Goal: Check status: Check status

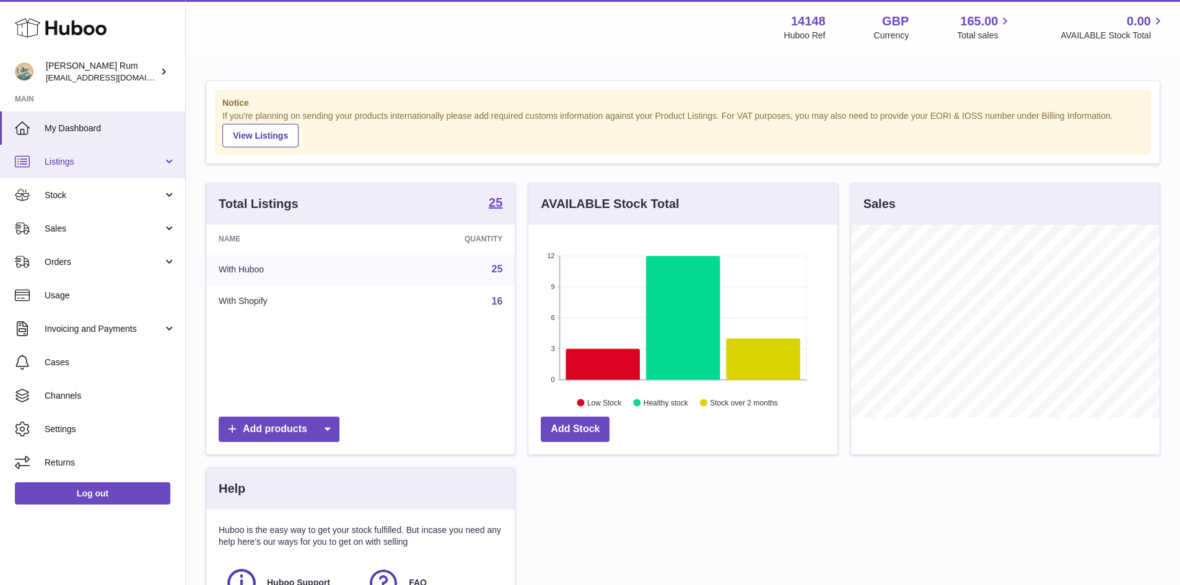
scroll to position [193, 309]
click at [68, 189] on span "Stock" at bounding box center [104, 195] width 118 height 12
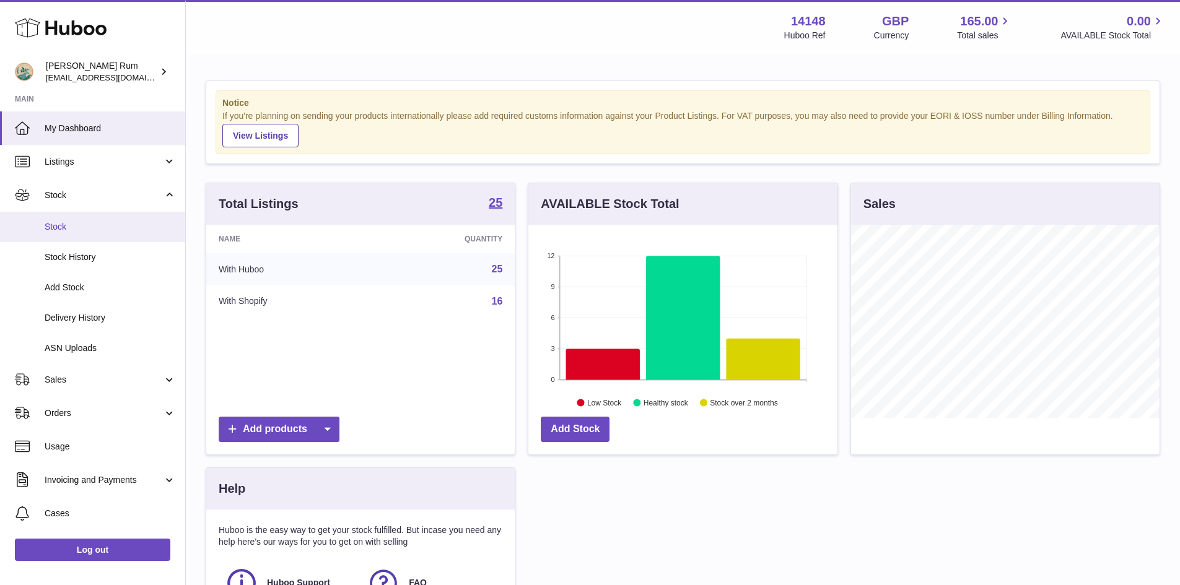
click at [67, 225] on span "Stock" at bounding box center [110, 227] width 131 height 12
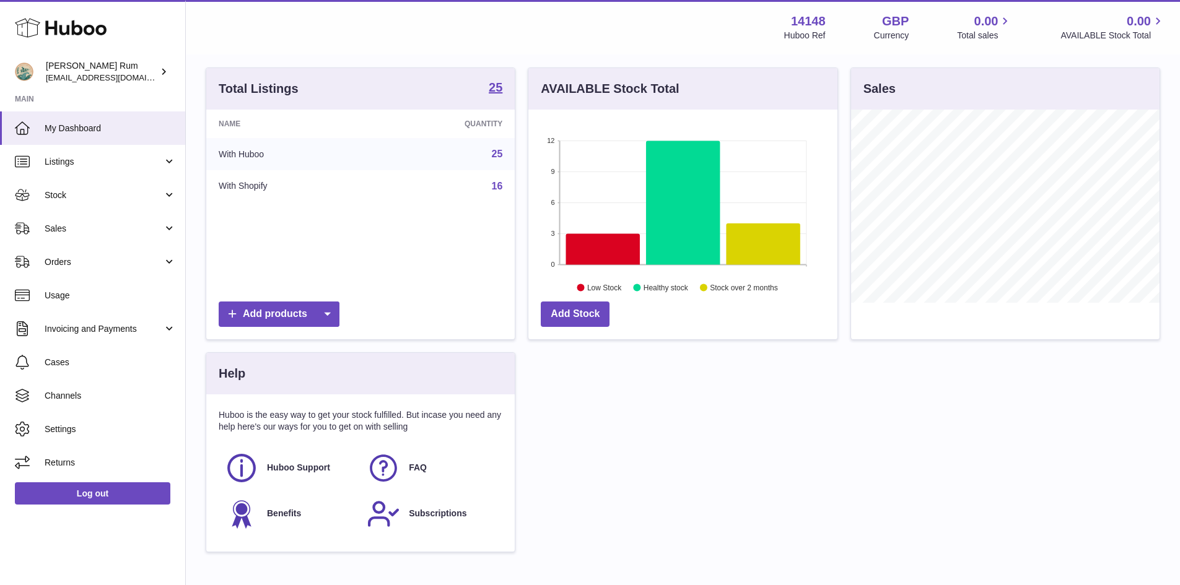
scroll to position [192, 0]
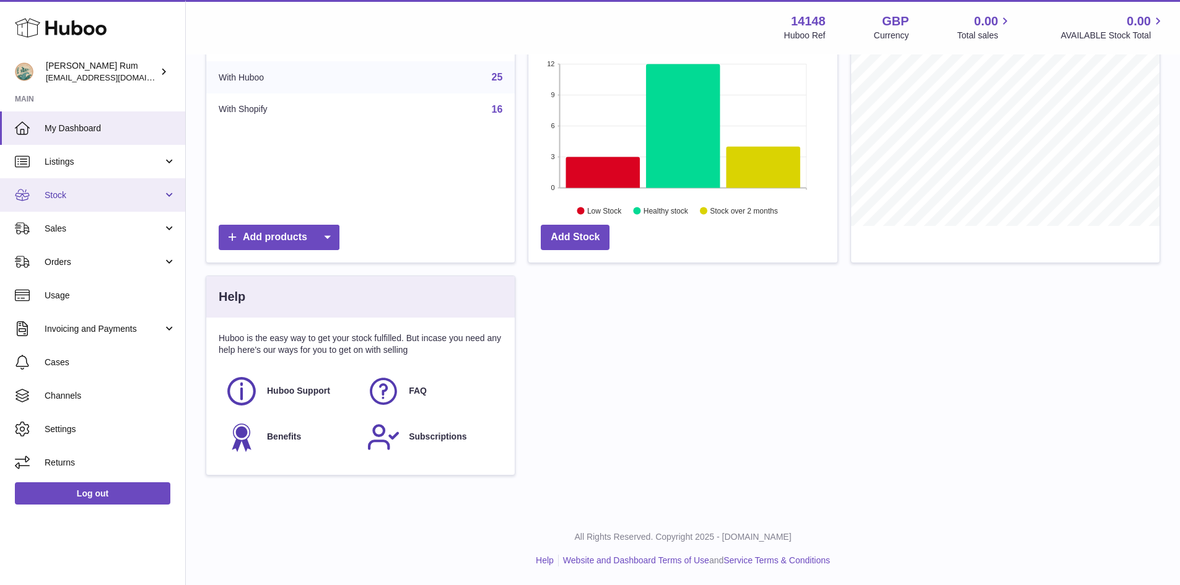
click at [81, 206] on link "Stock" at bounding box center [92, 194] width 185 height 33
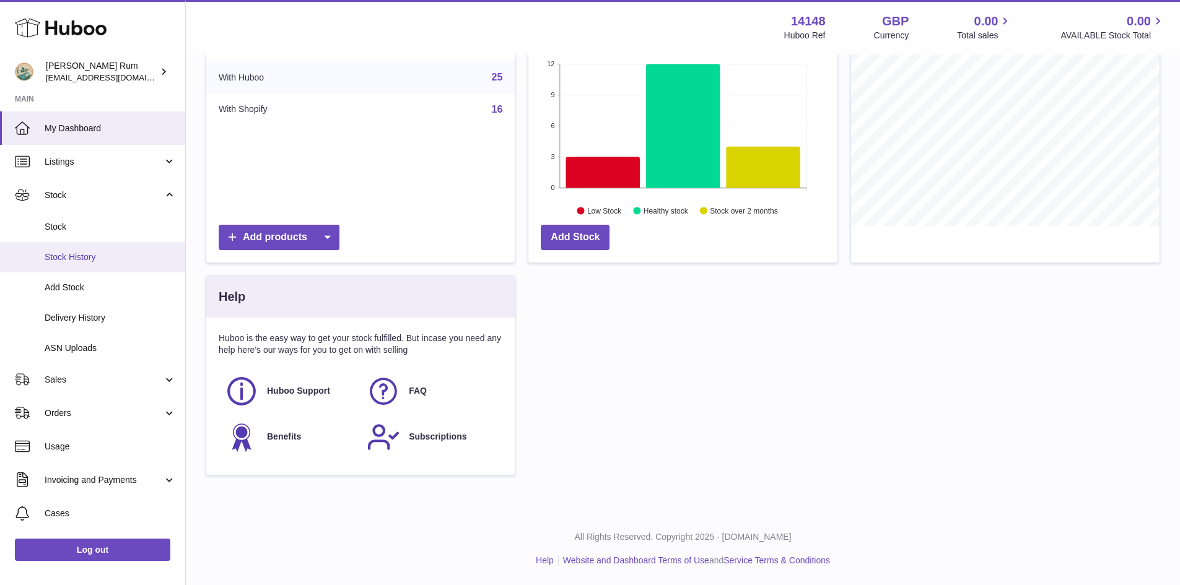
click at [63, 243] on link "Stock History" at bounding box center [92, 257] width 185 height 30
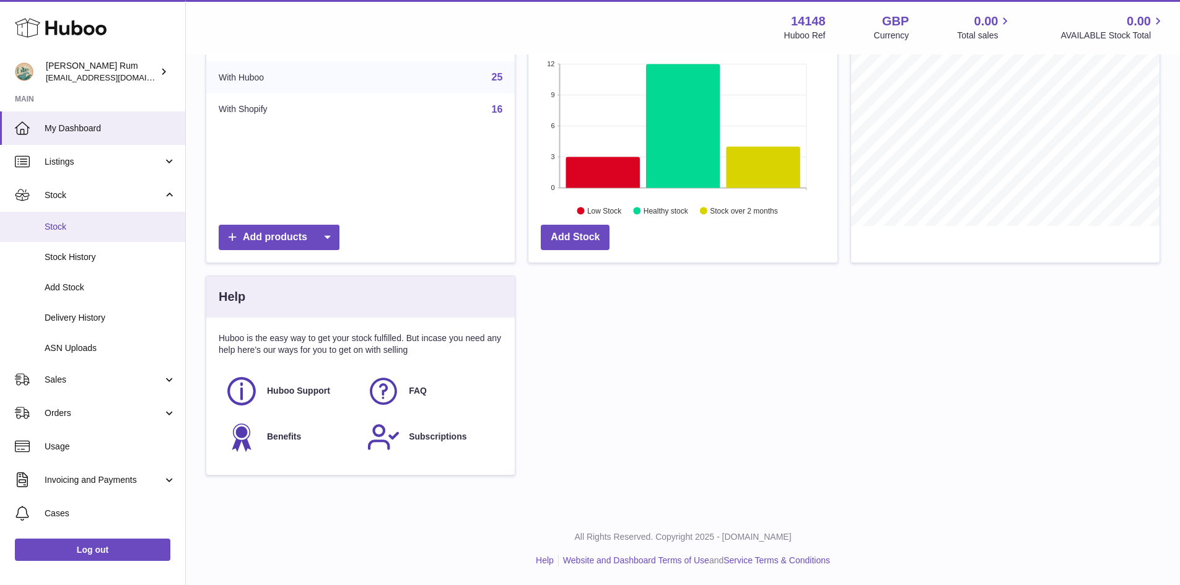
click at [65, 225] on span "Stock" at bounding box center [110, 227] width 131 height 12
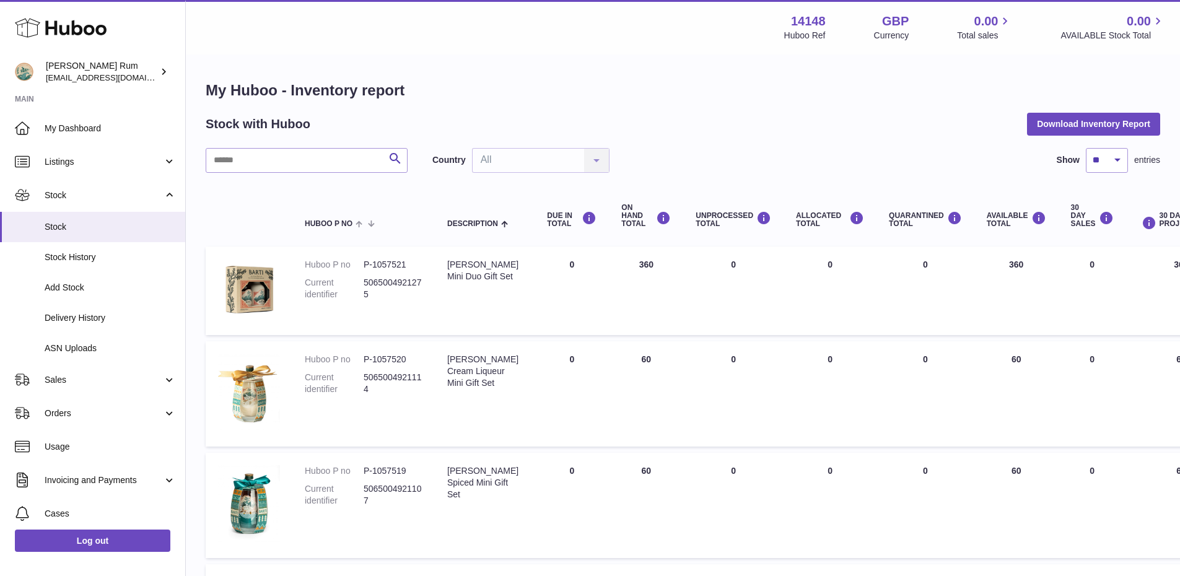
click at [664, 82] on h1 "My Huboo - Inventory report" at bounding box center [683, 91] width 954 height 20
